Goal: Task Accomplishment & Management: Manage account settings

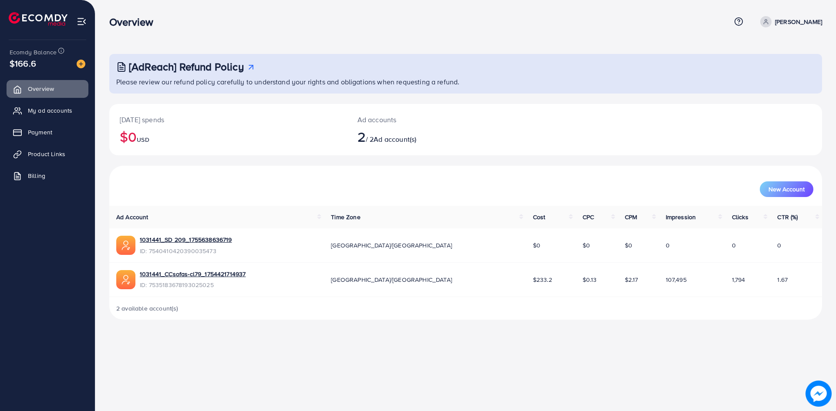
click at [57, 121] on ul "Overview My ad accounts Payment Product Links Billing" at bounding box center [47, 135] width 95 height 117
click at [44, 114] on span "My ad accounts" at bounding box center [52, 110] width 44 height 9
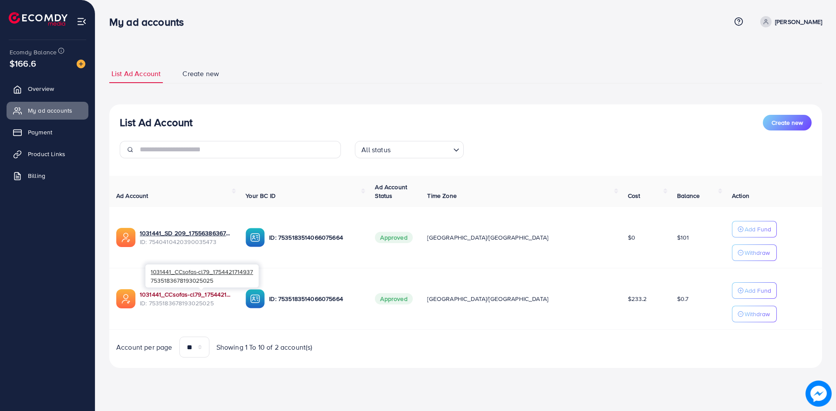
click at [194, 291] on link "1031441_CCsofas-cl79_1754421714937" at bounding box center [186, 294] width 92 height 9
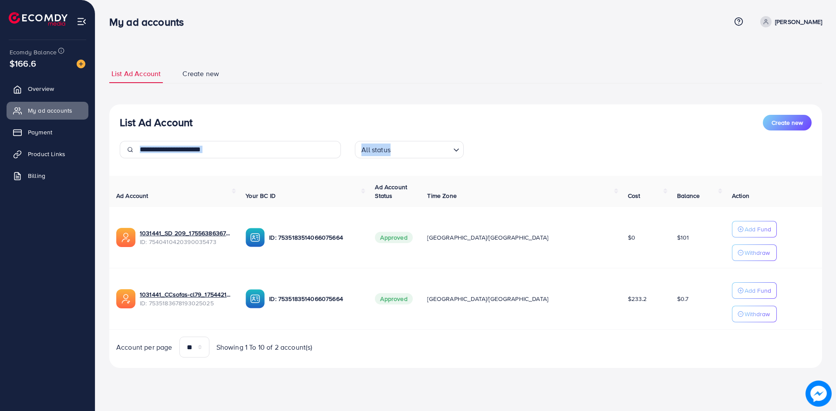
drag, startPoint x: 470, startPoint y: 161, endPoint x: 201, endPoint y: 137, distance: 270.1
click at [201, 137] on div "List Ad Account Create new All status Loading..." at bounding box center [465, 140] width 713 height 51
drag, startPoint x: 120, startPoint y: 124, endPoint x: 199, endPoint y: 126, distance: 79.3
click at [199, 126] on div "List Ad Account Create new" at bounding box center [466, 123] width 692 height 16
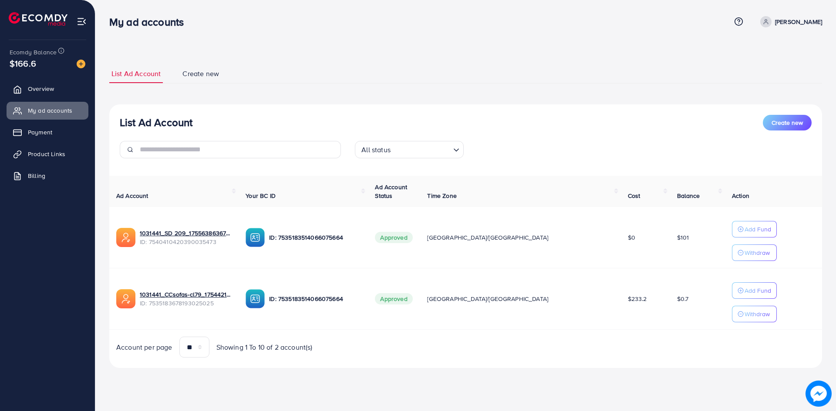
drag, startPoint x: 199, startPoint y: 126, endPoint x: 119, endPoint y: 118, distance: 80.9
click at [119, 118] on div "List Ad Account Create new All status Loading..." at bounding box center [465, 140] width 713 height 51
drag, startPoint x: 120, startPoint y: 121, endPoint x: 201, endPoint y: 115, distance: 81.2
click at [201, 115] on div "List Ad Account Create new" at bounding box center [466, 123] width 692 height 16
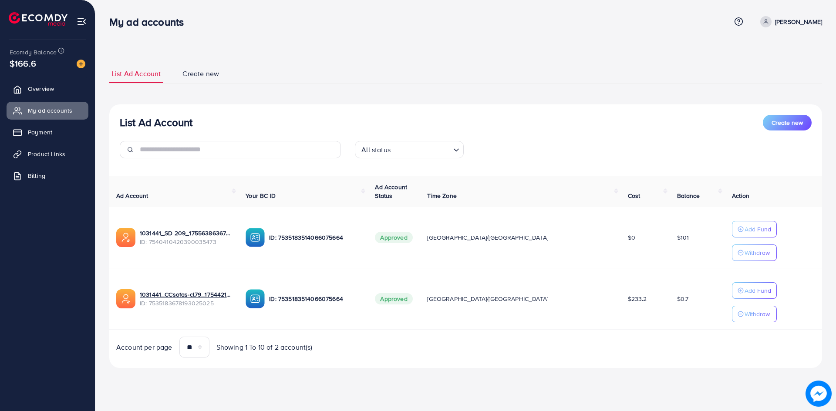
click at [201, 115] on div "List Ad Account Create new" at bounding box center [466, 123] width 692 height 16
drag, startPoint x: 201, startPoint y: 115, endPoint x: 92, endPoint y: 110, distance: 109.0
click at [92, 110] on div "My ad accounts Help Center Contact Support Term and policy About Us [PERSON_NAM…" at bounding box center [418, 196] width 836 height 393
click at [92, 110] on li "My ad accounts" at bounding box center [47, 110] width 95 height 17
drag, startPoint x: 118, startPoint y: 120, endPoint x: 201, endPoint y: 117, distance: 83.2
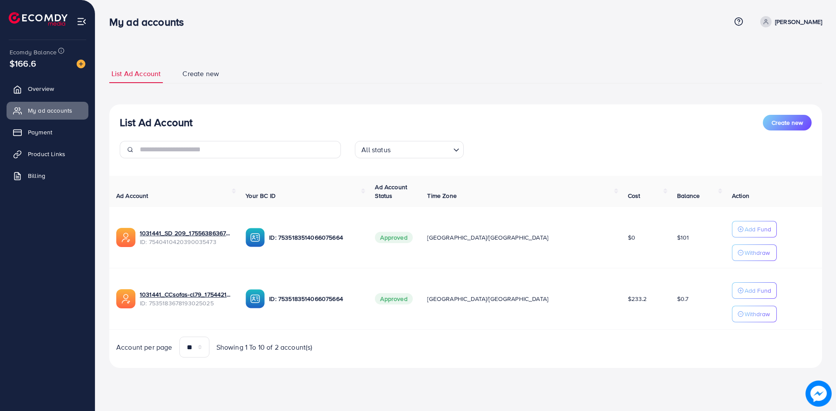
click at [201, 117] on div "List Ad Account Create new All status Loading..." at bounding box center [465, 140] width 713 height 51
click at [201, 117] on div "List Ad Account Create new" at bounding box center [466, 123] width 692 height 16
click at [744, 296] on p "Add Fund" at bounding box center [757, 291] width 27 height 10
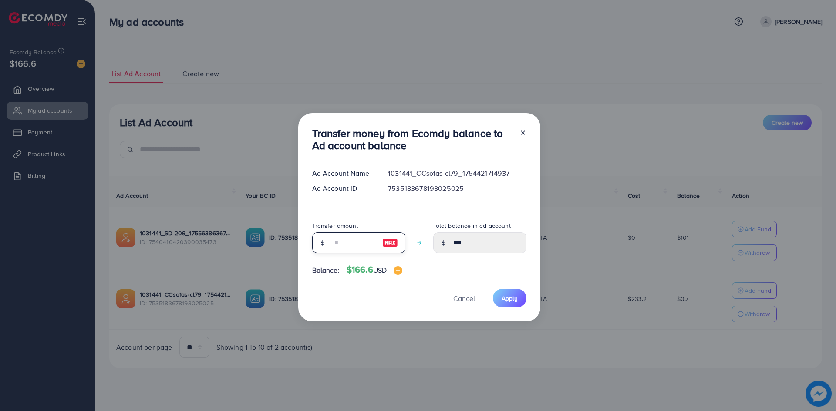
click at [371, 239] on input "number" at bounding box center [354, 242] width 44 height 21
type input "*"
type input "****"
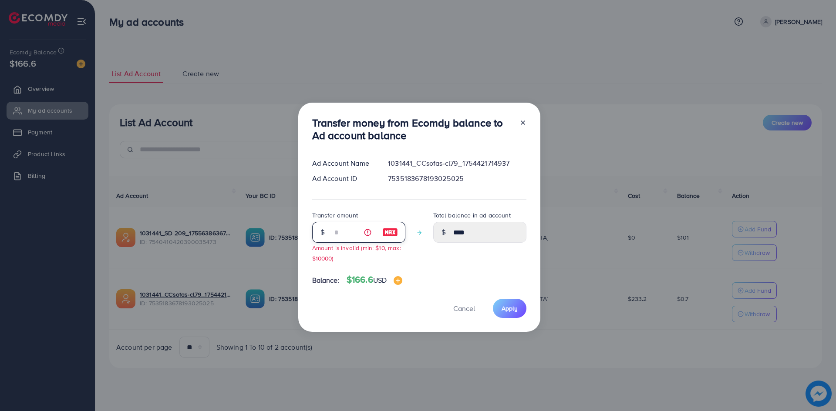
type input "**"
type input "*****"
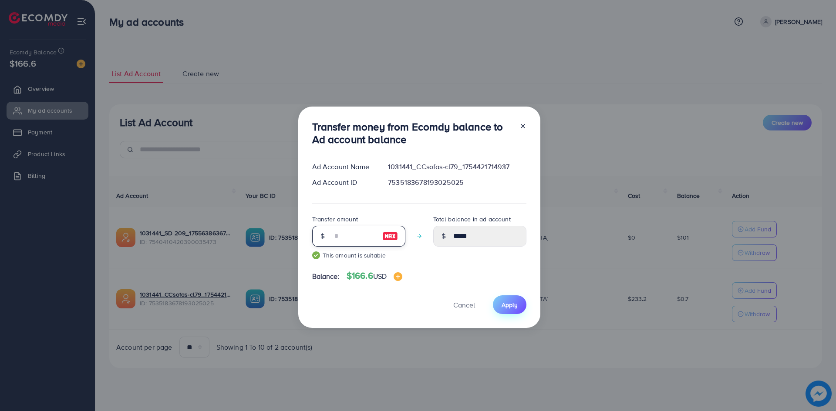
type input "**"
click at [510, 307] on span "Apply" at bounding box center [510, 305] width 16 height 9
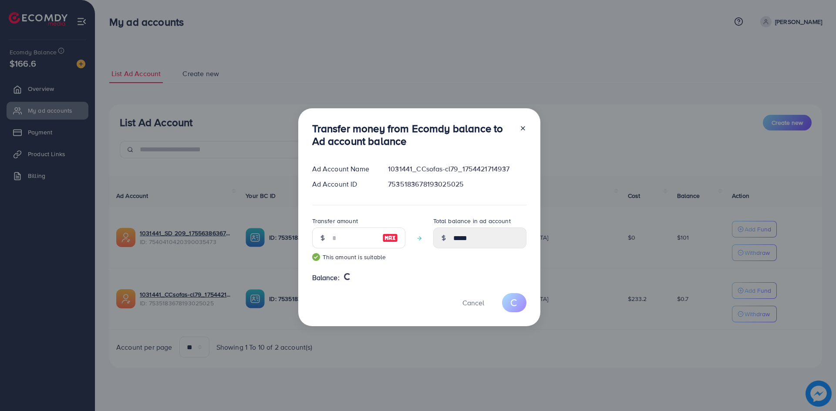
type input "***"
